Goal: Transaction & Acquisition: Purchase product/service

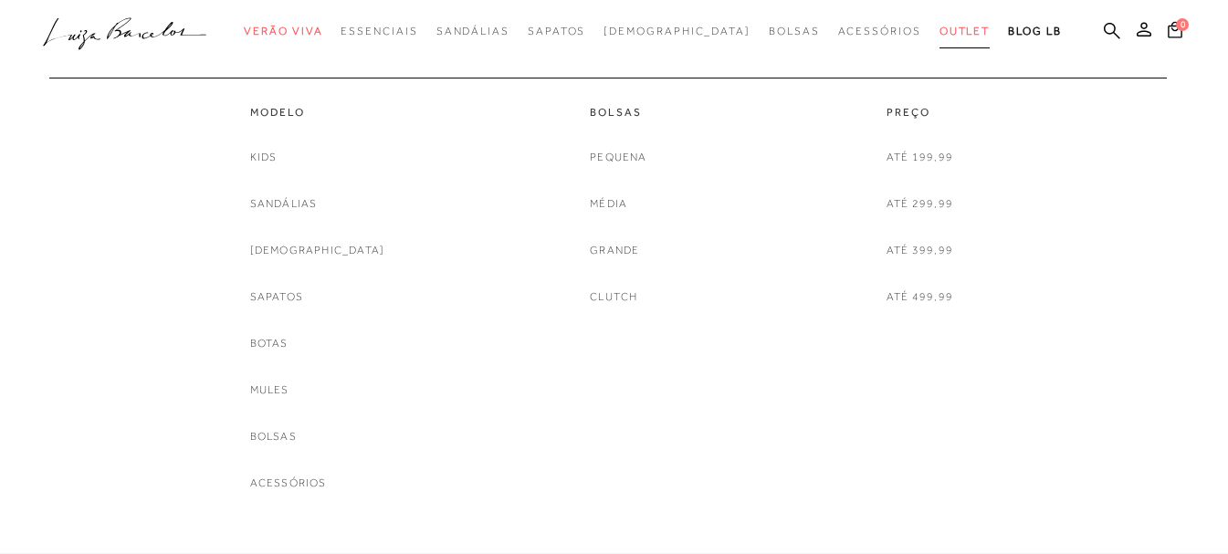
click at [939, 33] on span "Outlet" at bounding box center [964, 31] width 51 height 13
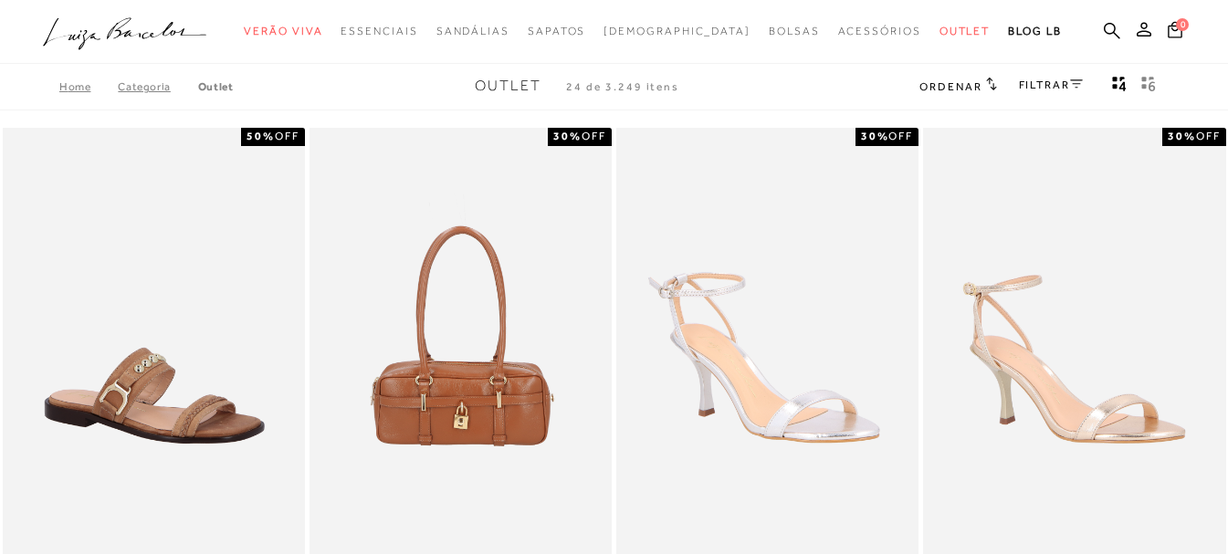
click at [152, 89] on link "Categoria" at bounding box center [157, 86] width 79 height 13
click at [1069, 86] on link "FILTRAR" at bounding box center [1051, 84] width 64 height 13
click at [0, 0] on div at bounding box center [0, 0] width 0 height 0
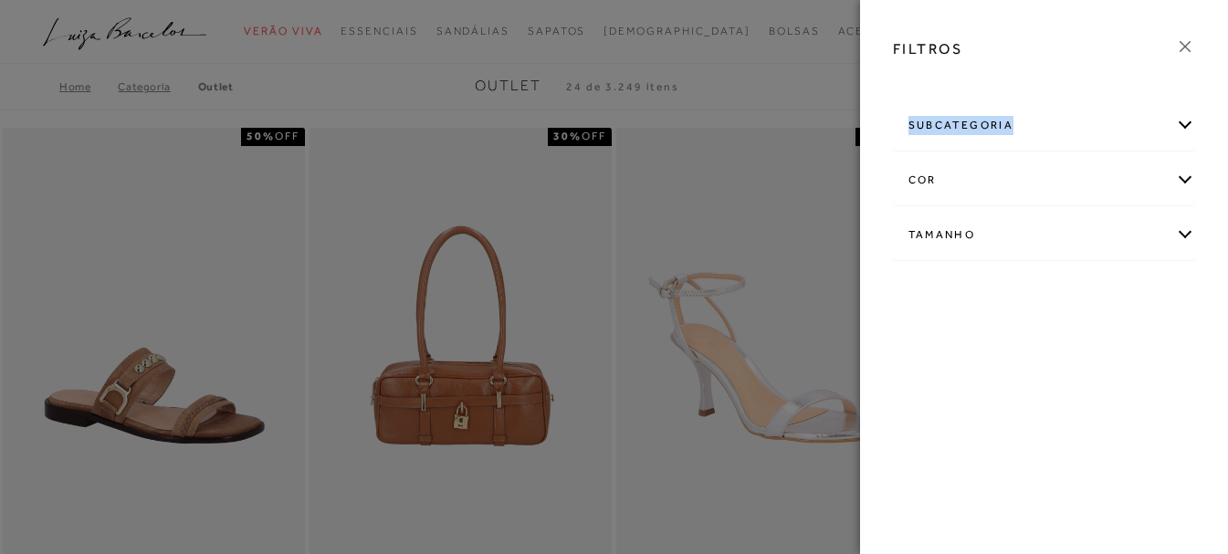
click at [1161, 132] on div "subcategoria" at bounding box center [1044, 125] width 301 height 48
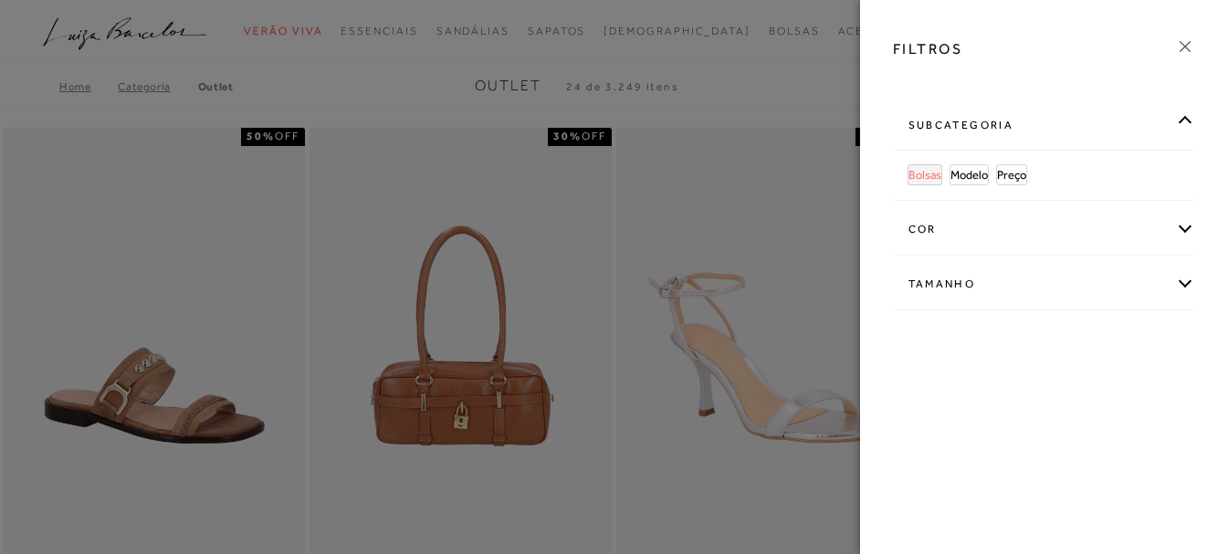
click at [934, 176] on span "Bolsas" at bounding box center [924, 175] width 33 height 14
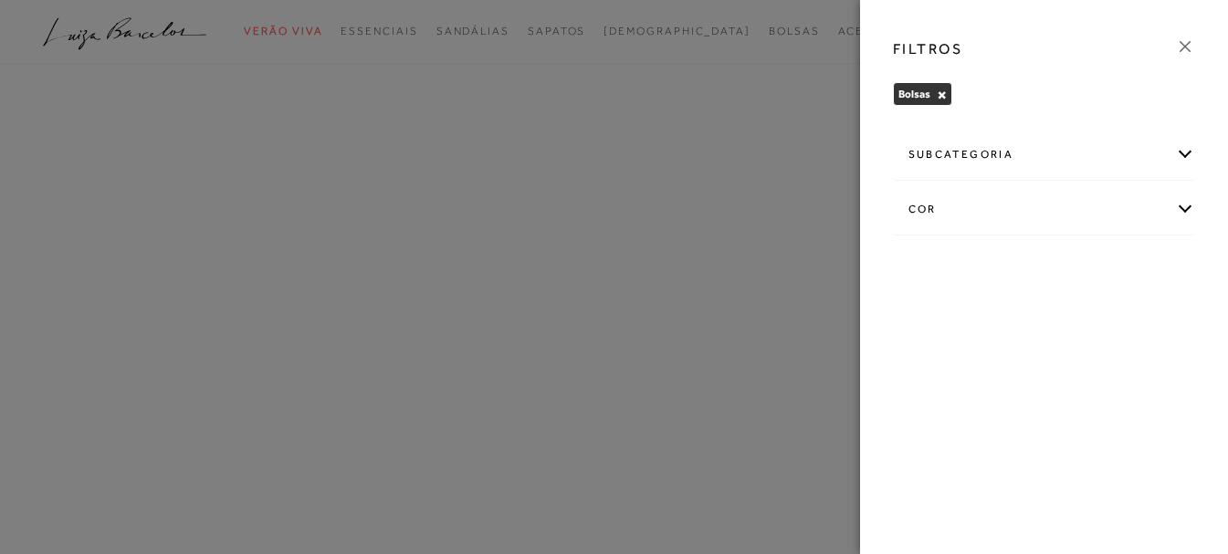
click at [998, 225] on div "cor" at bounding box center [1044, 209] width 301 height 48
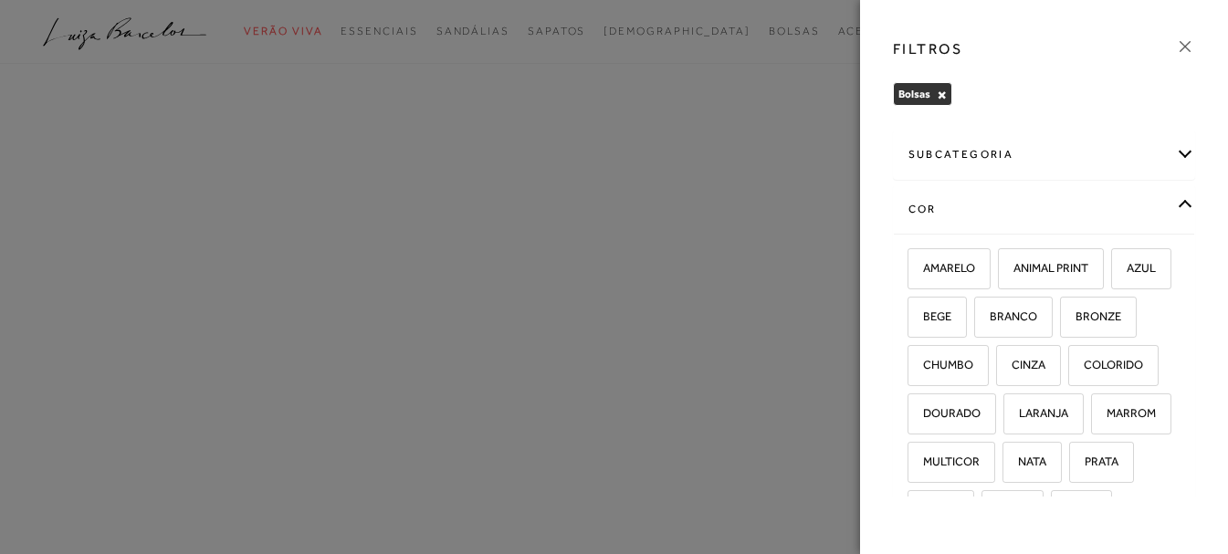
click at [983, 145] on div "subcategoria" at bounding box center [1044, 155] width 301 height 48
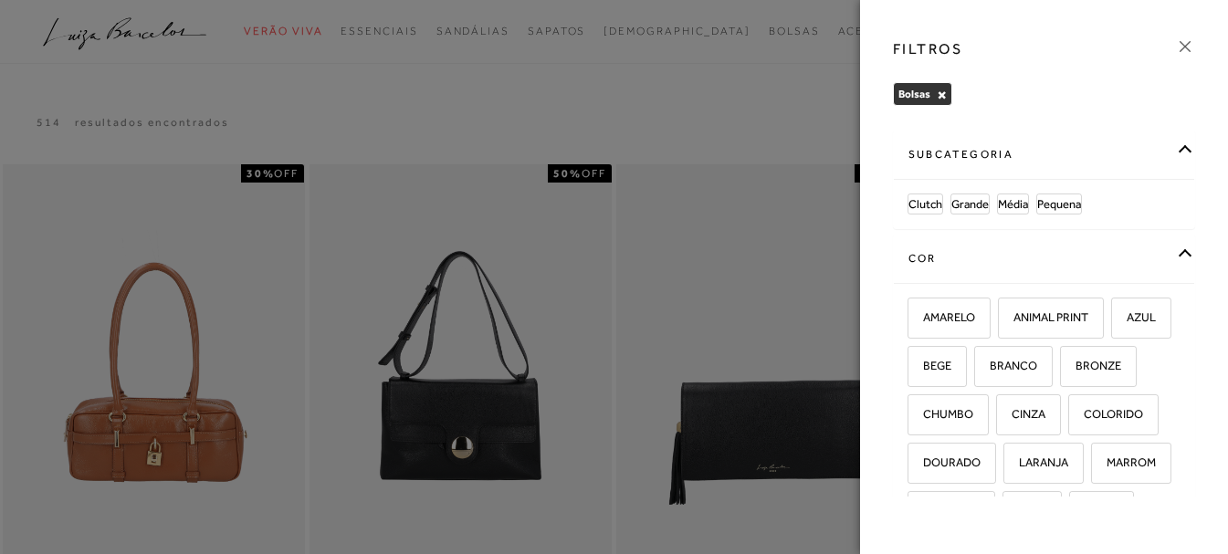
click at [1098, 144] on div "subcategoria" at bounding box center [1044, 155] width 301 height 48
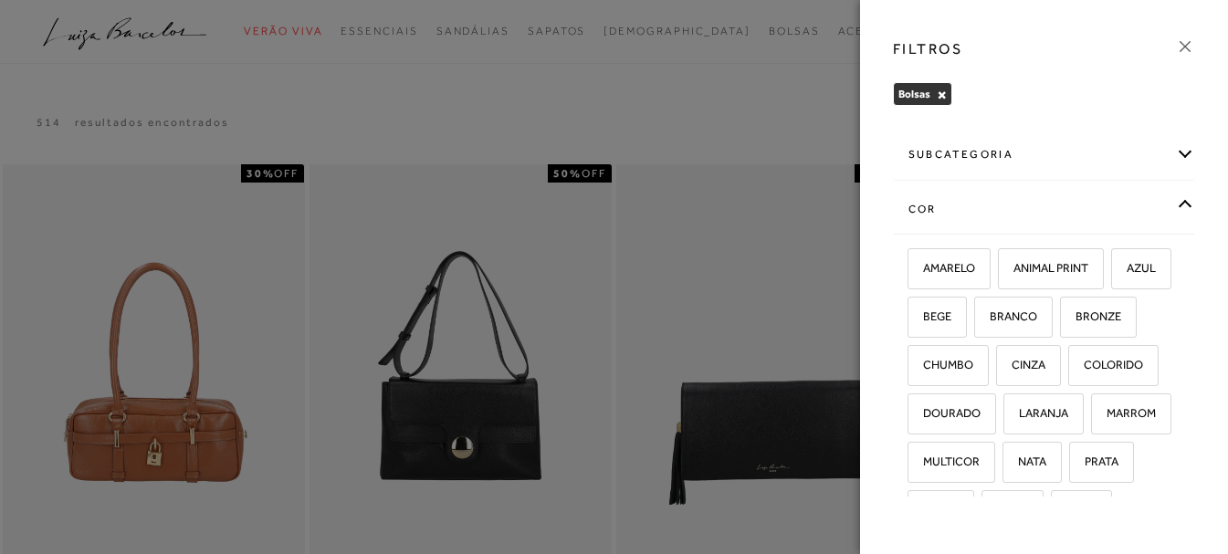
click at [1139, 199] on div "cor" at bounding box center [1044, 209] width 301 height 48
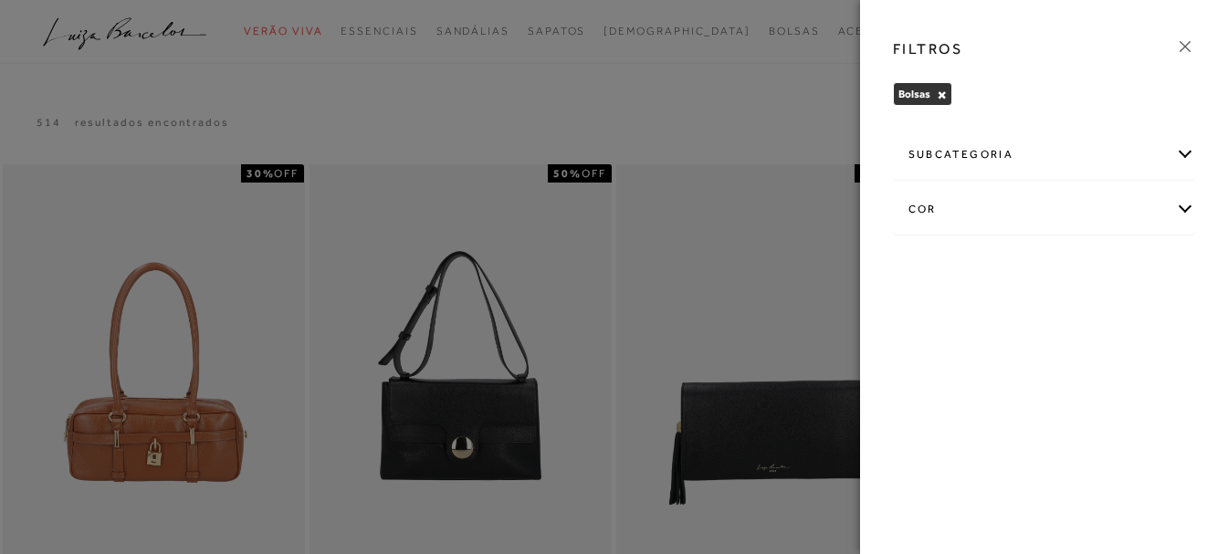
click at [1190, 45] on icon at bounding box center [1185, 47] width 20 height 20
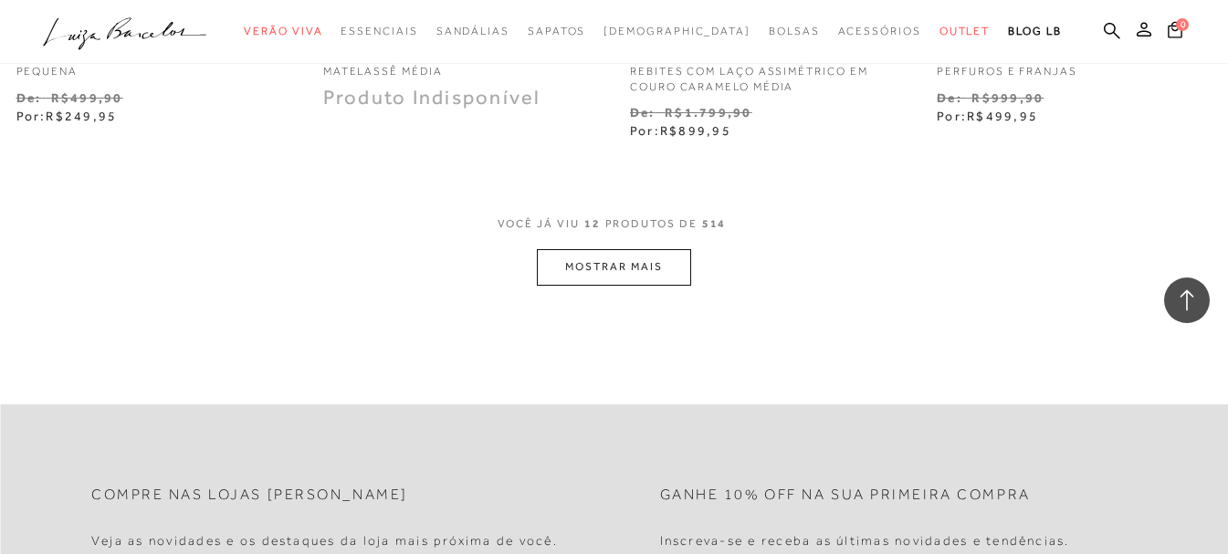
scroll to position [1552, 0]
